Goal: Ask a question

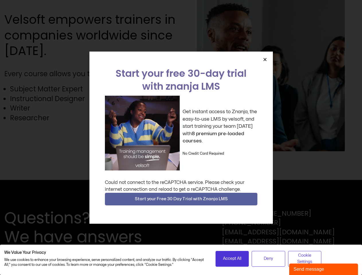
click at [181, 137] on div "Get instant access to Znanja, the easy-to-use LMS by velsoft, and start trainin…" at bounding box center [181, 133] width 152 height 75
click at [265, 59] on icon "Close" at bounding box center [265, 59] width 4 height 4
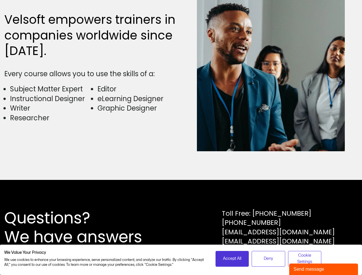
click at [181, 199] on div "Questions? We have answers Toll Free: [PHONE_NUMBER] [PHONE_NUMBER] [EMAIL_ADDR…" at bounding box center [181, 227] width 362 height 95
click at [232, 259] on span "Accept All" at bounding box center [232, 258] width 18 height 6
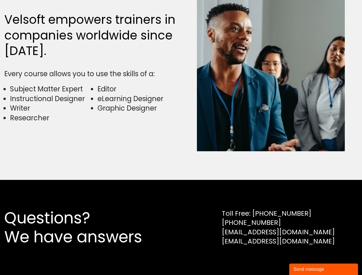
click at [268, 259] on div "Questions? We have answers Toll Free: [PHONE_NUMBER] [PHONE_NUMBER] [EMAIL_ADDR…" at bounding box center [181, 227] width 362 height 95
click at [304, 259] on div "Questions? We have answers Toll Free: [PHONE_NUMBER] [PHONE_NUMBER] [EMAIL_ADDR…" at bounding box center [181, 227] width 362 height 95
click at [323, 269] on div "Send message" at bounding box center [323, 269] width 60 height 7
